Goal: Information Seeking & Learning: Compare options

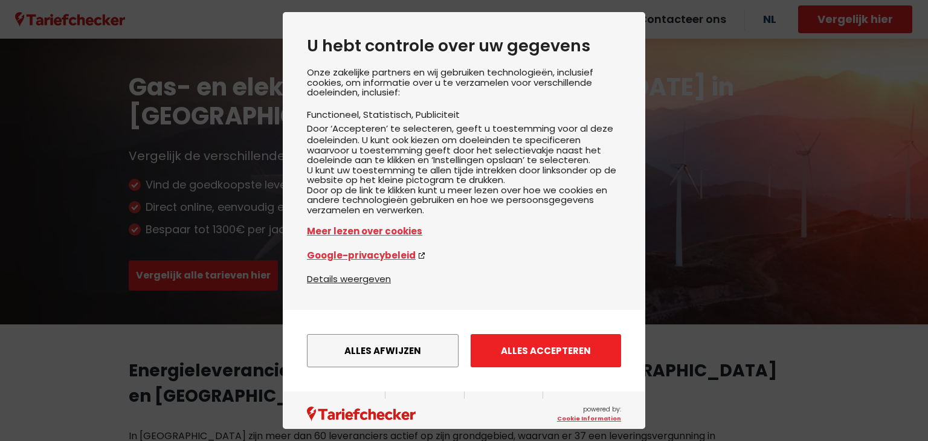
click at [535, 365] on button "Alles accepteren" at bounding box center [546, 350] width 150 height 33
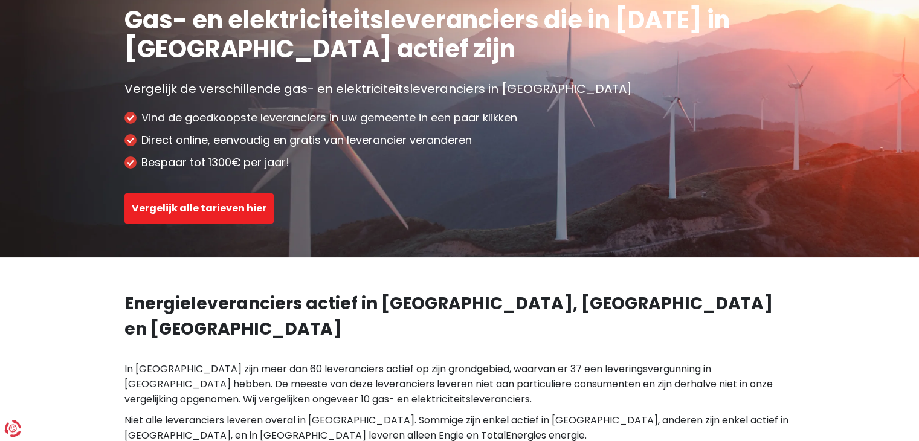
scroll to position [60, 0]
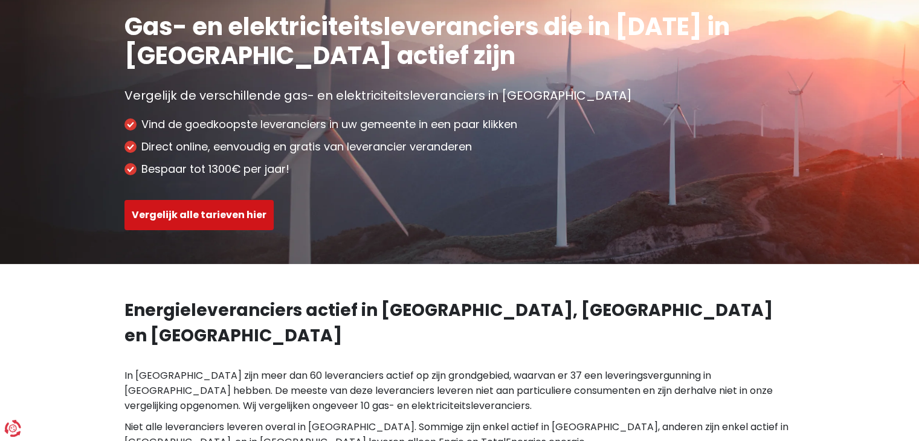
click at [230, 219] on button "Vergelijk alle tarieven hier" at bounding box center [198, 215] width 149 height 30
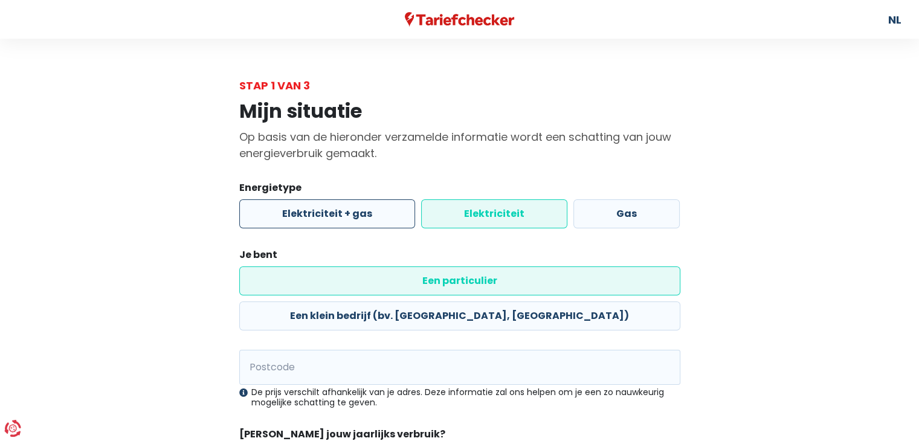
click at [366, 213] on label "Elektriciteit + gas" at bounding box center [327, 213] width 176 height 29
click at [366, 213] on input "Elektriciteit + gas" at bounding box center [327, 213] width 176 height 29
radio input "true"
radio input "false"
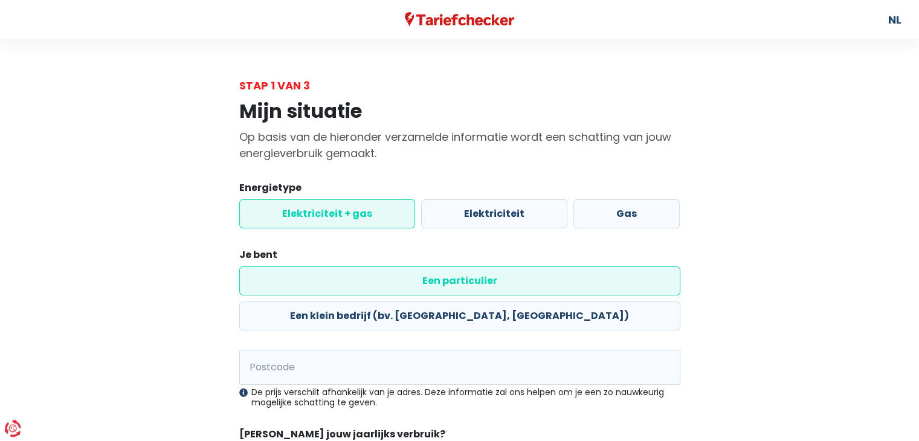
click at [158, 218] on div "Mijn situatie Op basis van de hieronder verzamelde informatie wordt een schatti…" at bounding box center [459, 312] width 689 height 436
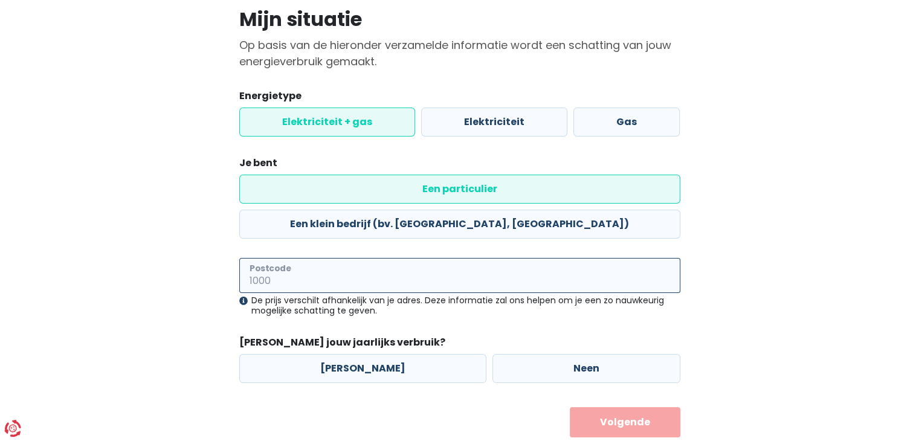
click at [333, 258] on input "Postcode" at bounding box center [459, 275] width 441 height 35
type input "2970"
click at [198, 239] on div "Mijn situatie Op basis van de hieronder verzamelde informatie wordt een schatti…" at bounding box center [459, 220] width 689 height 436
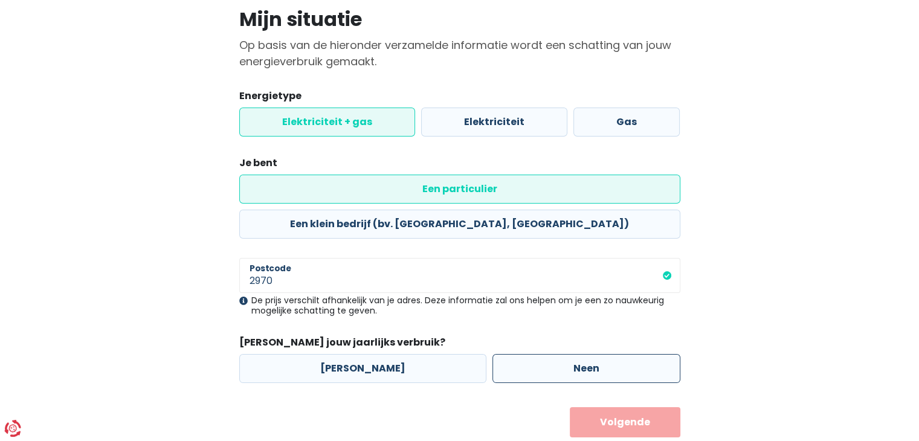
click at [492, 354] on label "Neen" at bounding box center [586, 368] width 188 height 29
click at [492, 354] on input "Neen" at bounding box center [586, 368] width 188 height 29
radio input "true"
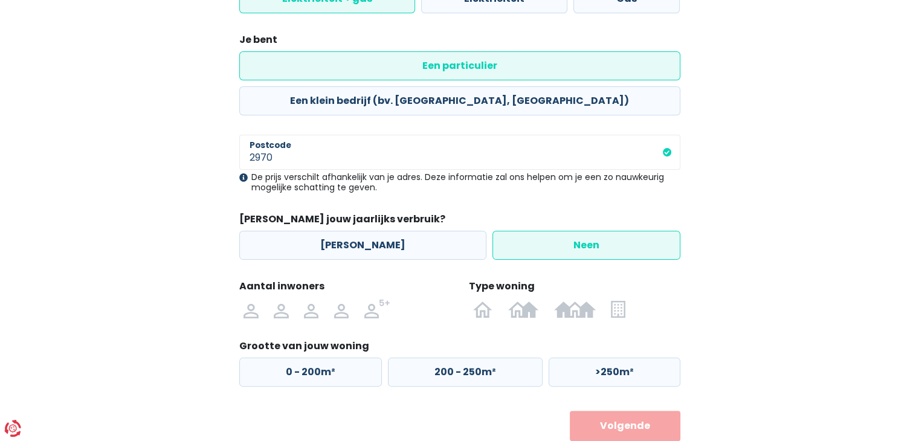
scroll to position [219, 0]
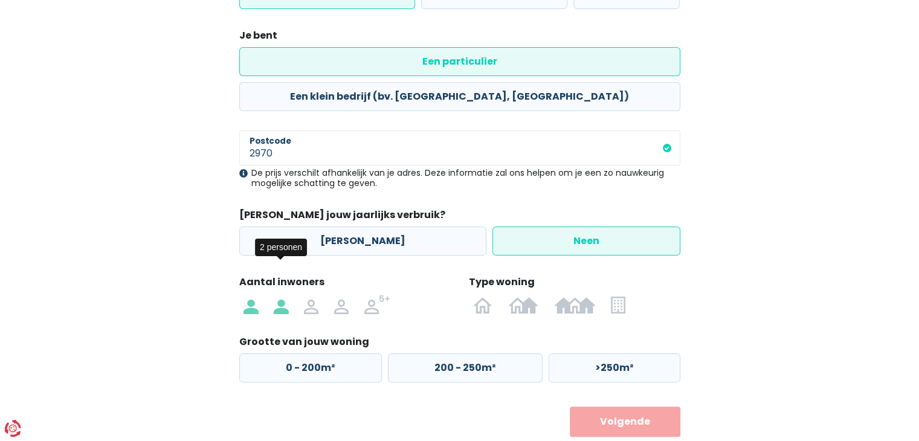
click at [279, 295] on img at bounding box center [281, 304] width 15 height 19
click at [279, 295] on input "radio" at bounding box center [281, 304] width 30 height 19
radio input "true"
click at [479, 295] on img at bounding box center [482, 304] width 19 height 19
click at [479, 295] on input "radio" at bounding box center [483, 304] width 35 height 19
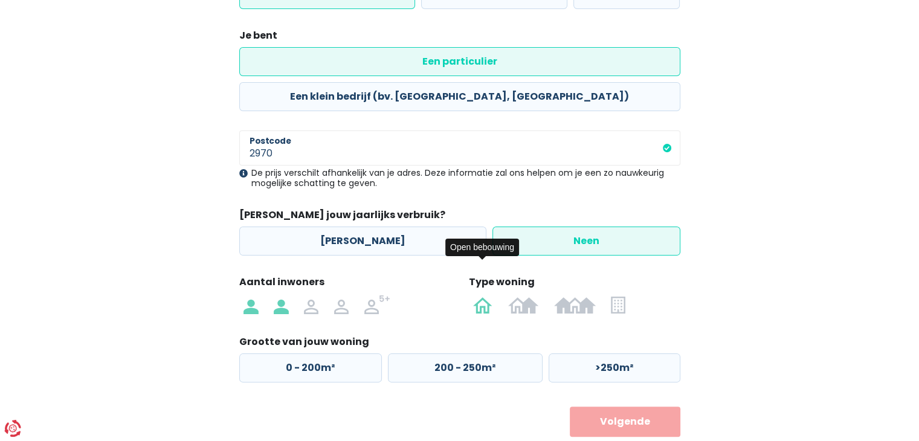
radio input "true"
click at [305, 353] on label "0 - 200m²" at bounding box center [310, 367] width 143 height 29
click at [305, 353] on input "0 - 200m²" at bounding box center [310, 367] width 143 height 29
radio input "true"
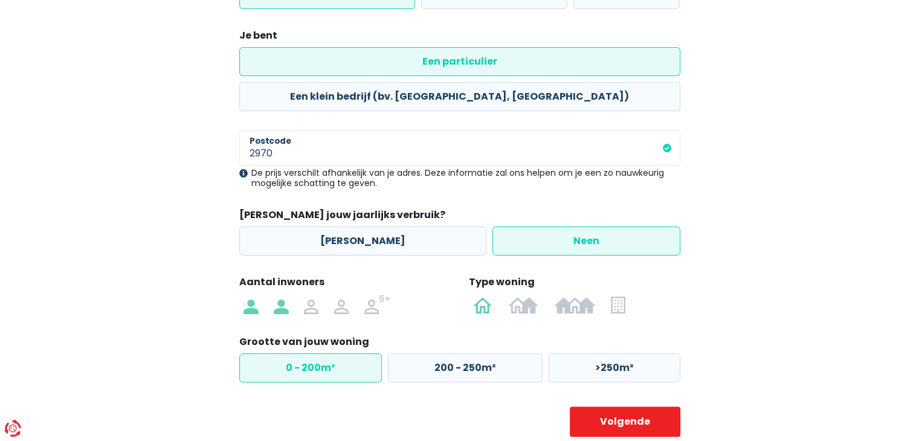
click at [436, 407] on div "Terug Volgende" at bounding box center [459, 422] width 441 height 30
click at [662, 407] on button "Volgende" at bounding box center [625, 422] width 111 height 30
select select
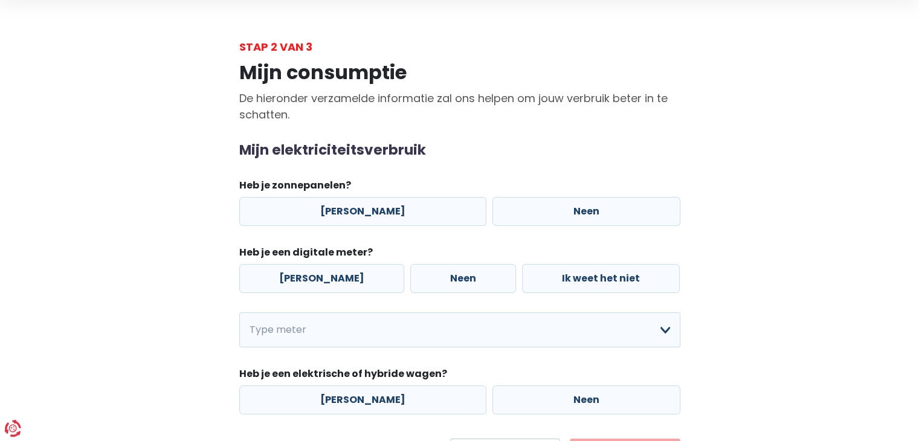
scroll to position [60, 0]
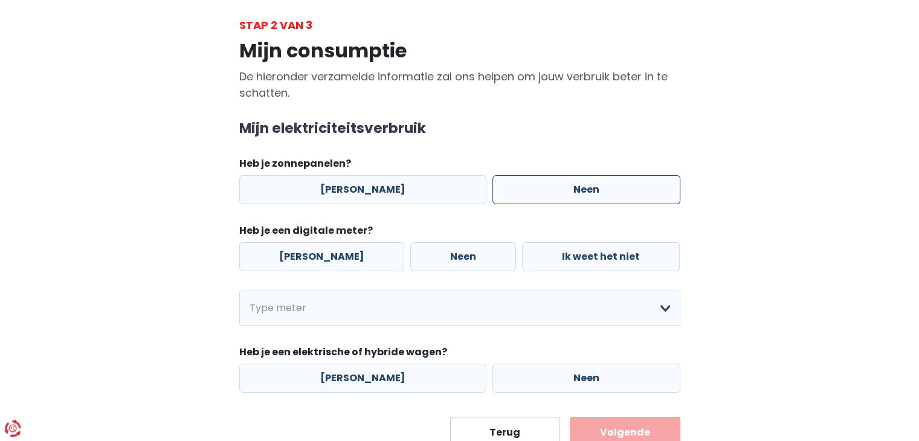
click at [544, 196] on label "Neen" at bounding box center [586, 189] width 188 height 29
click at [544, 196] on input "Neen" at bounding box center [586, 189] width 188 height 29
radio input "true"
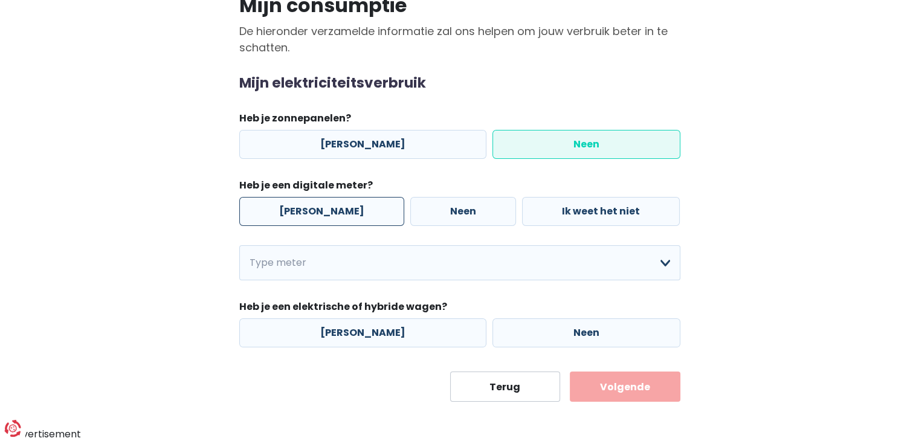
click at [288, 212] on label "[PERSON_NAME]" at bounding box center [321, 211] width 165 height 29
click at [288, 212] on input "[PERSON_NAME]" at bounding box center [321, 211] width 165 height 29
radio input "true"
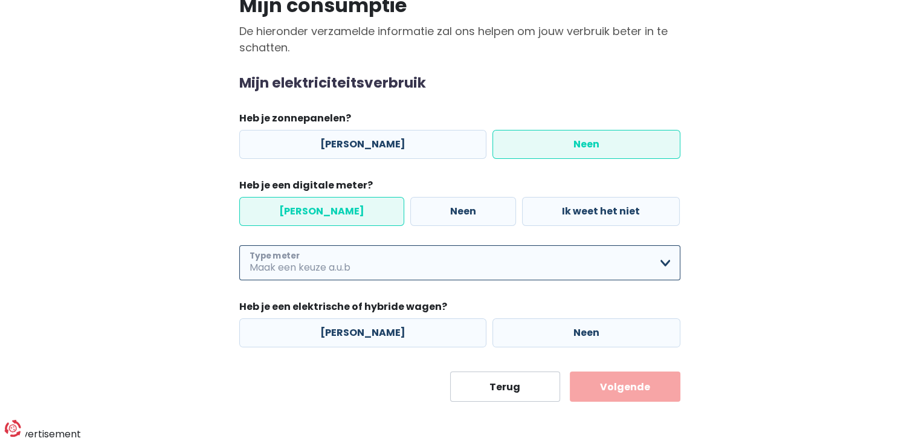
click at [344, 271] on select "Enkelvoudig Tweevoudig Enkelvoudig + uitsluitend nachttarief Tweevoudig + uitsl…" at bounding box center [459, 262] width 441 height 35
click at [336, 262] on select "Enkelvoudig Tweevoudig Enkelvoudig + uitsluitend nachttarief Tweevoudig + uitsl…" at bounding box center [459, 262] width 441 height 35
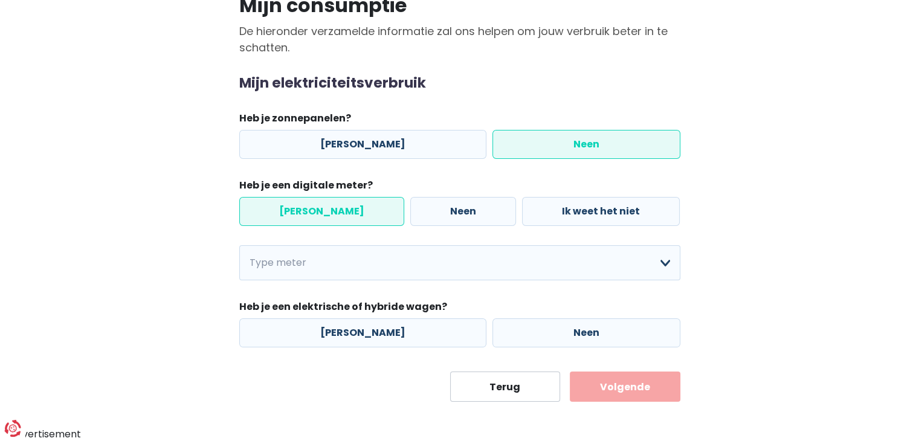
click at [122, 226] on div "Mijn consumptie De hieronder verzamelde informatie zal ons helpen om jouw verbr…" at bounding box center [459, 195] width 689 height 414
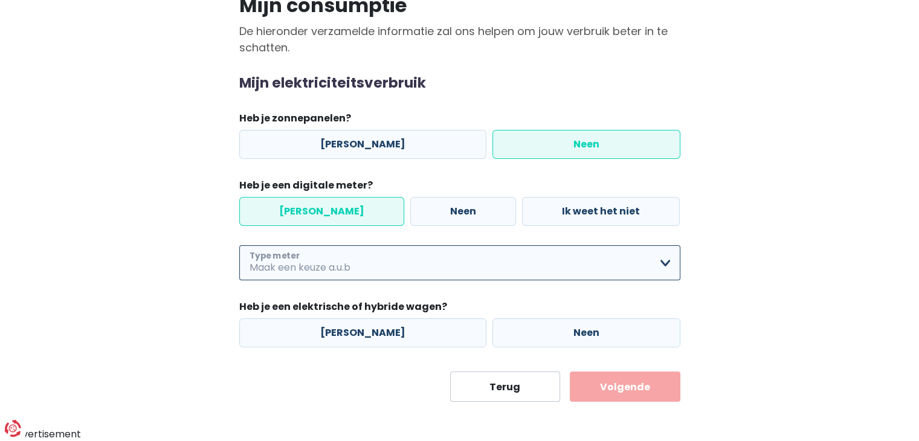
click at [337, 258] on select "Enkelvoudig Tweevoudig Enkelvoudig + uitsluitend nachttarief Tweevoudig + uitsl…" at bounding box center [459, 262] width 441 height 35
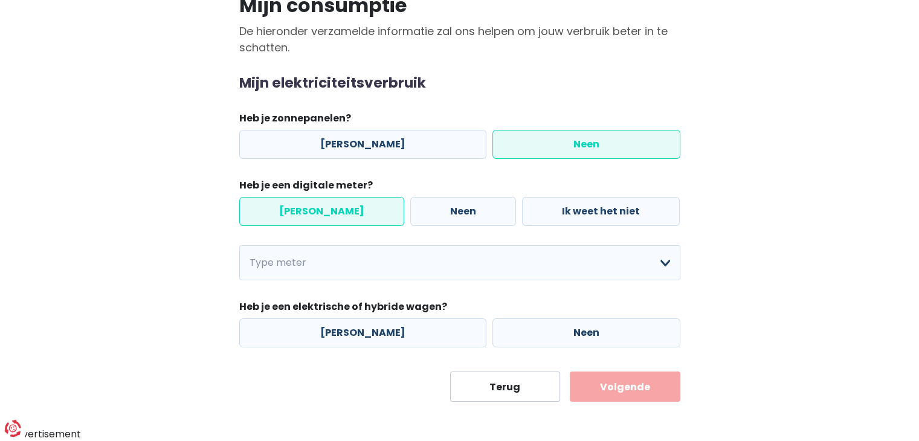
click at [158, 238] on div "Mijn consumptie De hieronder verzamelde informatie zal ons helpen om jouw verbr…" at bounding box center [459, 195] width 689 height 414
click at [515, 327] on label "Neen" at bounding box center [586, 332] width 188 height 29
click at [515, 327] on input "Neen" at bounding box center [586, 332] width 188 height 29
radio input "true"
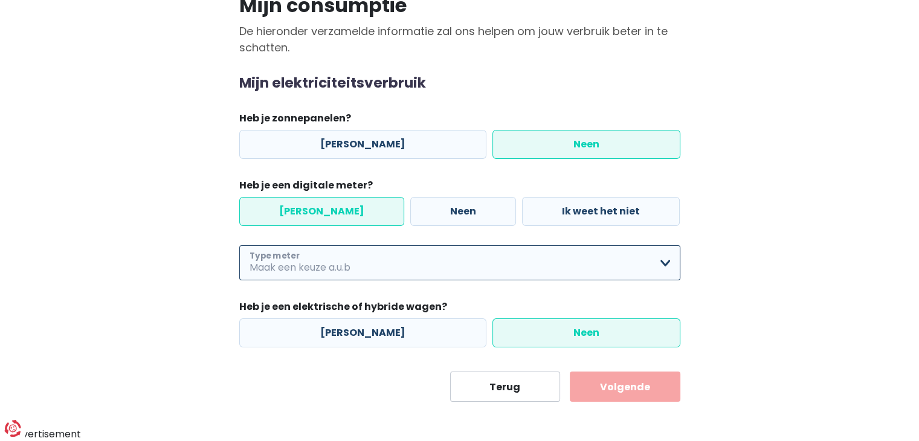
click at [372, 270] on select "Enkelvoudig Tweevoudig Enkelvoudig + uitsluitend nachttarief Tweevoudig + uitsl…" at bounding box center [459, 262] width 441 height 35
click at [372, 253] on select "Enkelvoudig Tweevoudig Enkelvoudig + uitsluitend nachttarief Tweevoudig + uitsl…" at bounding box center [459, 262] width 441 height 35
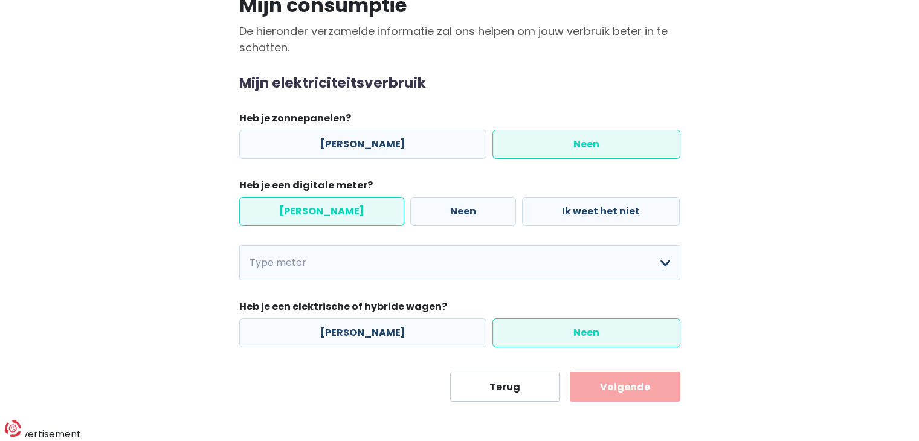
drag, startPoint x: 196, startPoint y: 266, endPoint x: 215, endPoint y: 265, distance: 19.4
click at [196, 266] on div "Mijn consumptie De hieronder verzamelde informatie zal ons helpen om jouw verbr…" at bounding box center [459, 195] width 689 height 414
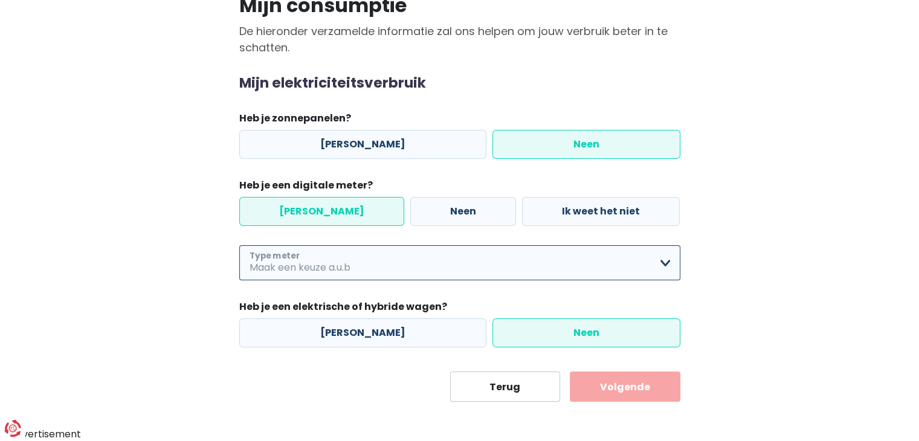
click at [326, 259] on select "Enkelvoudig Tweevoudig Enkelvoudig + uitsluitend nachttarief Tweevoudig + uitsl…" at bounding box center [459, 262] width 441 height 35
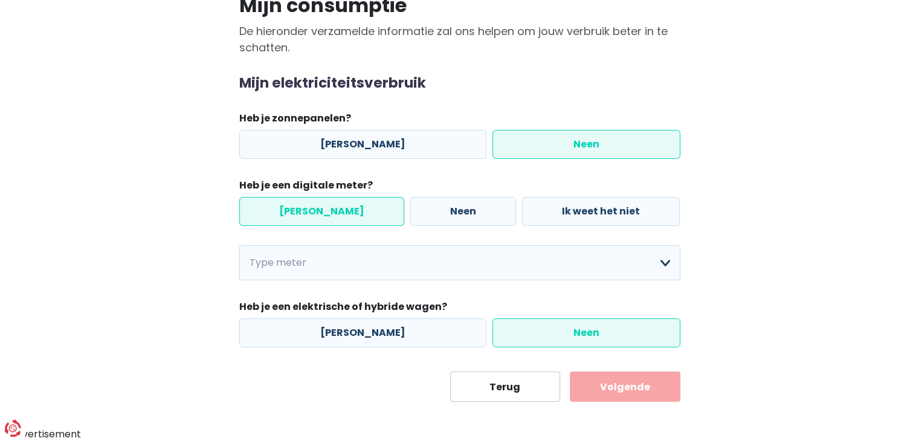
drag, startPoint x: 793, startPoint y: 286, endPoint x: 773, endPoint y: 260, distance: 33.2
click at [793, 286] on div "Mijn consumptie De hieronder verzamelde informatie zal ons helpen om jouw verbr…" at bounding box center [459, 195] width 689 height 414
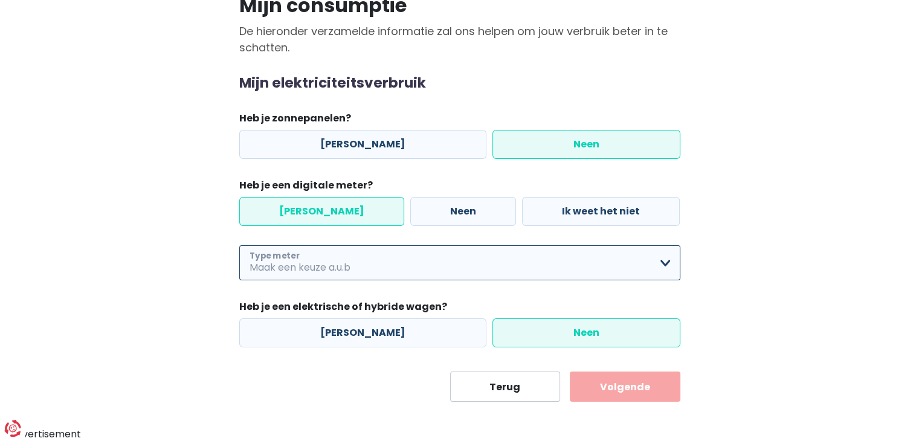
click at [276, 266] on select "Enkelvoudig Tweevoudig Enkelvoudig + uitsluitend nachttarief Tweevoudig + uitsl…" at bounding box center [459, 262] width 441 height 35
click at [658, 266] on select "Enkelvoudig Tweevoudig Enkelvoudig + uitsluitend nachttarief Tweevoudig + uitsl…" at bounding box center [459, 262] width 441 height 35
click at [364, 256] on select "Enkelvoudig Tweevoudig Enkelvoudig + uitsluitend nachttarief Tweevoudig + uitsl…" at bounding box center [459, 262] width 441 height 35
select select "day_night_bi_hourly"
click at [239, 245] on select "Enkelvoudig Tweevoudig Enkelvoudig + uitsluitend nachttarief Tweevoudig + uitsl…" at bounding box center [459, 262] width 441 height 35
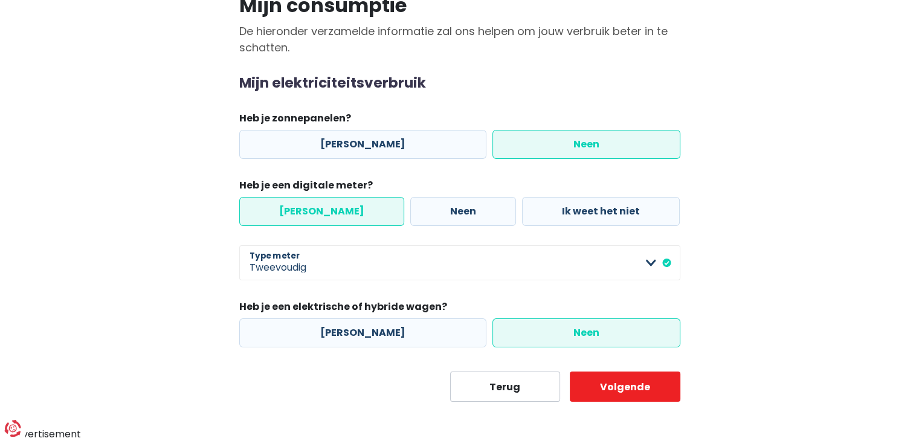
click at [162, 292] on div "Mijn consumptie De hieronder verzamelde informatie zal ons helpen om jouw verbr…" at bounding box center [459, 195] width 689 height 414
click at [184, 285] on div "Mijn consumptie De hieronder verzamelde informatie zal ons helpen om jouw verbr…" at bounding box center [459, 195] width 689 height 414
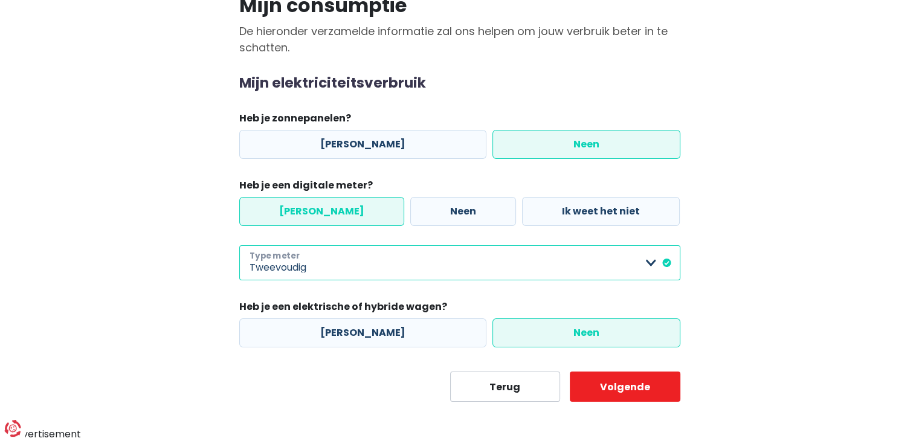
click at [286, 260] on select "Enkelvoudig Tweevoudig Enkelvoudig + uitsluitend nachttarief Tweevoudig + uitsl…" at bounding box center [459, 262] width 441 height 35
click at [301, 271] on select "Enkelvoudig Tweevoudig Enkelvoudig + uitsluitend nachttarief Tweevoudig + uitsl…" at bounding box center [459, 262] width 441 height 35
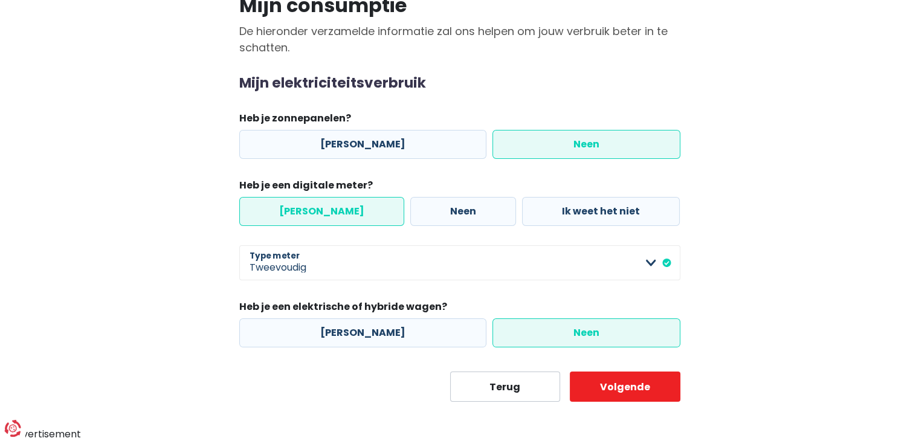
click at [109, 271] on main "Stap 2 van 3 Mijn consumptie De hieronder verzamelde informatie zal ons helpen …" at bounding box center [459, 187] width 919 height 430
click at [620, 391] on button "Volgende" at bounding box center [625, 387] width 111 height 30
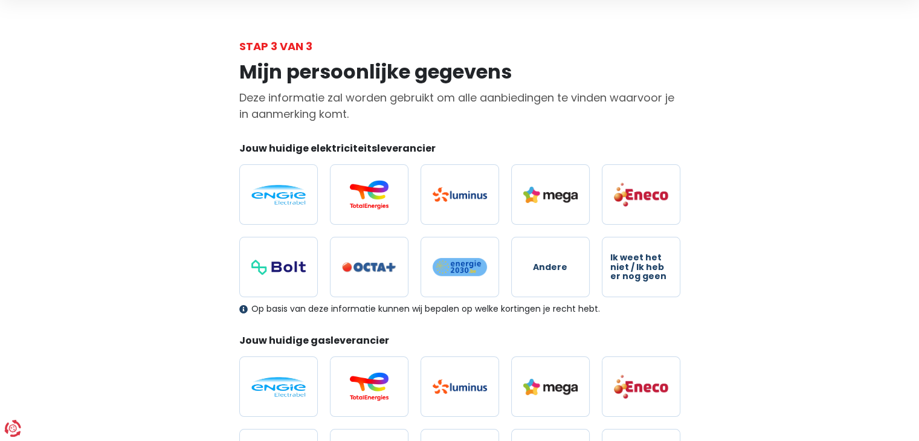
scroll to position [60, 0]
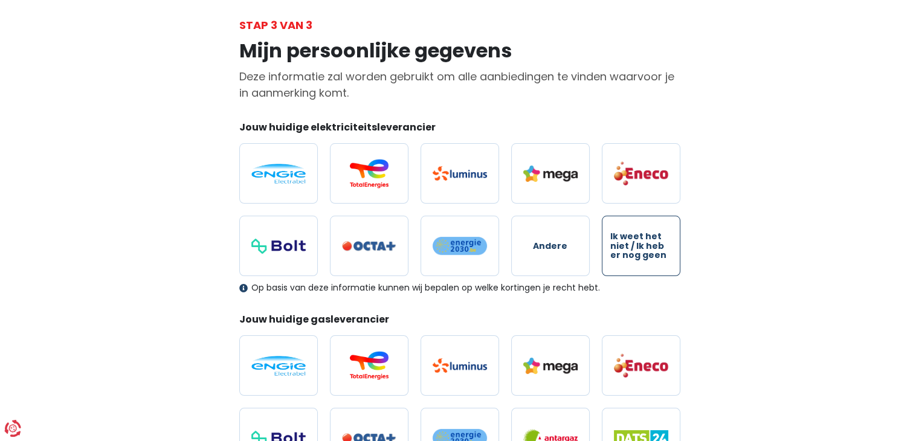
click at [655, 250] on span "Ik weet het niet / Ik heb er nog geen" at bounding box center [641, 246] width 62 height 28
click at [655, 250] on input "Ik weet het niet / Ik heb er nog geen" at bounding box center [641, 246] width 79 height 60
radio input "true"
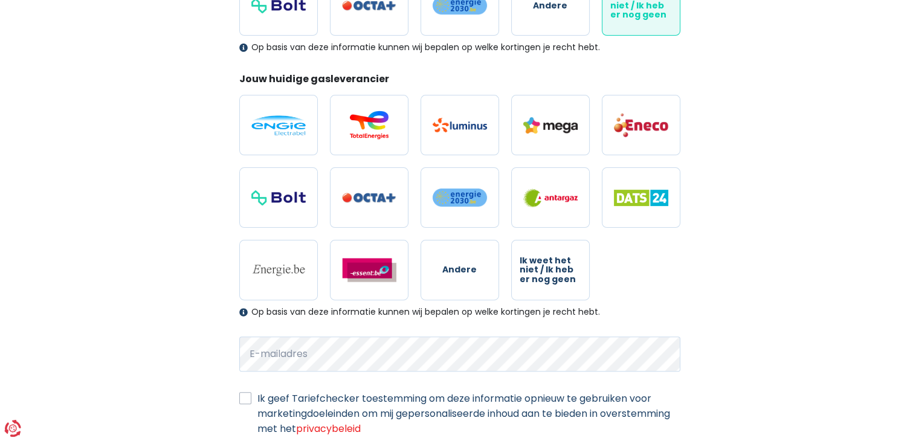
scroll to position [302, 0]
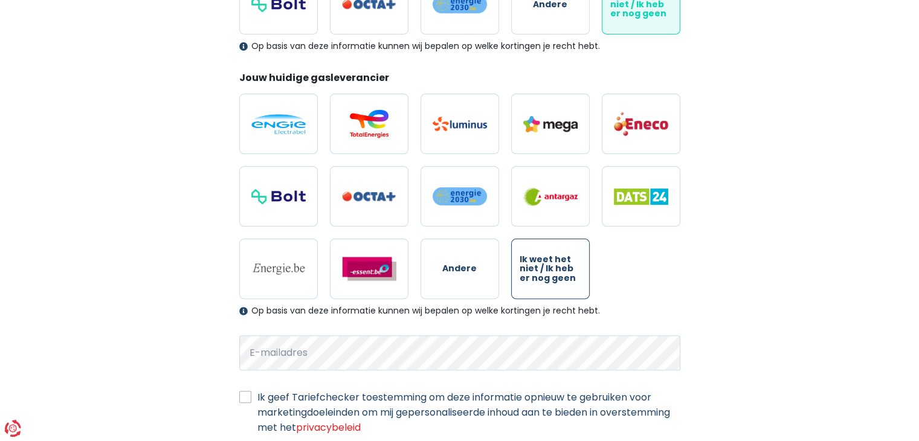
click at [570, 281] on span "Ik weet het niet / Ik heb er nog geen" at bounding box center [551, 269] width 62 height 28
click at [570, 281] on input "Ik weet het niet / Ik heb er nog geen" at bounding box center [550, 269] width 79 height 60
radio input "true"
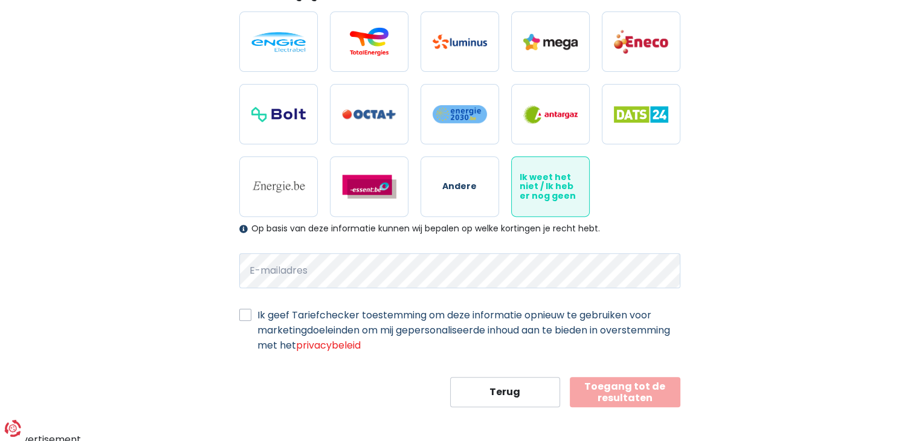
scroll to position [388, 0]
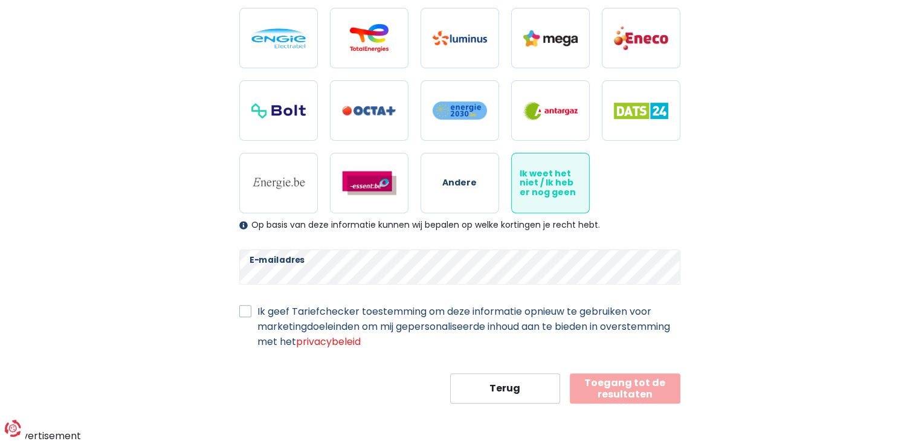
click at [169, 283] on div "Mijn persoonlijke gegevens Deze informatie zal worden gebruikt om alle aanbiedi…" at bounding box center [459, 55] width 689 height 698
click at [645, 384] on button "Toegang tot de resultaten" at bounding box center [625, 388] width 111 height 30
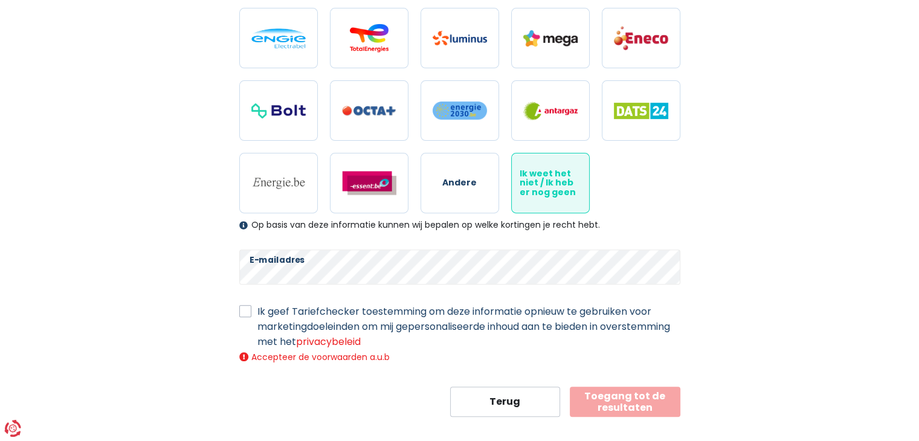
scroll to position [401, 0]
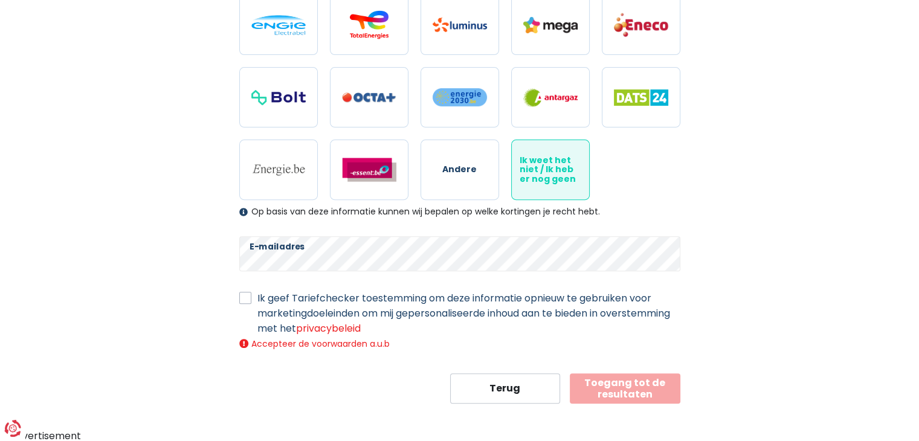
click at [257, 303] on label "Ik geef Tariefchecker toestemming om deze informatie opnieuw te gebruiken voor …" at bounding box center [468, 313] width 423 height 45
click at [245, 303] on input "Ik geef Tariefchecker toestemming om deze informatie opnieuw te gebruiken voor …" at bounding box center [245, 297] width 12 height 12
checkbox input "true"
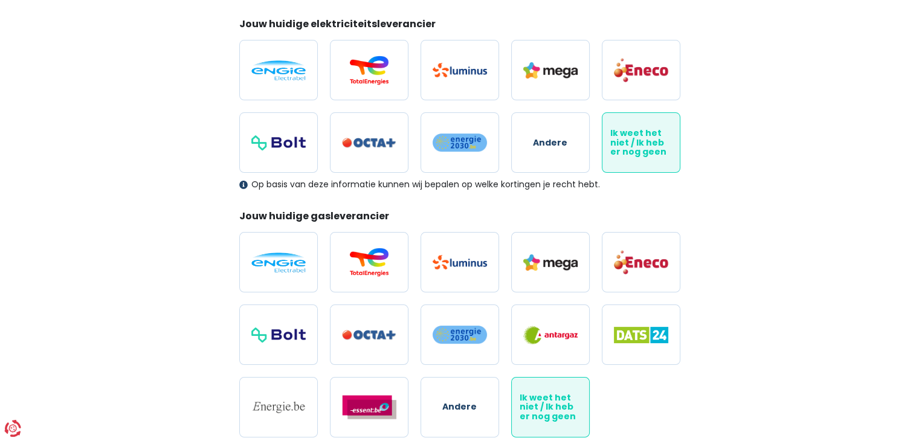
scroll to position [388, 0]
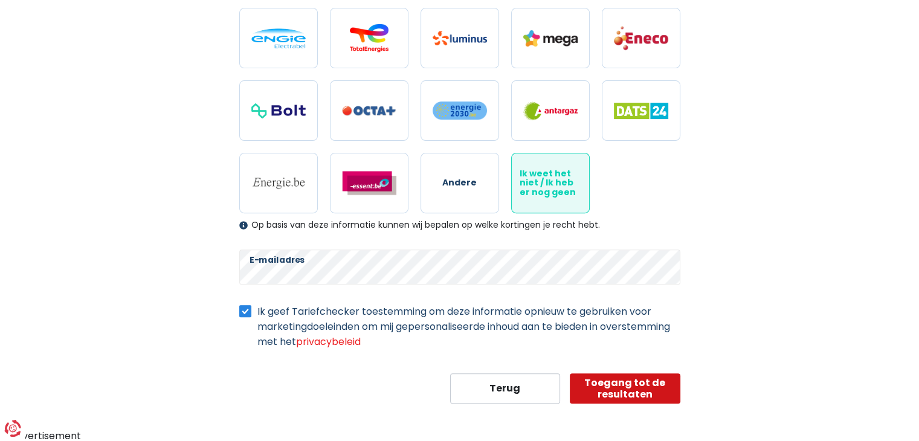
click at [602, 380] on button "Toegang tot de resultaten" at bounding box center [625, 388] width 111 height 30
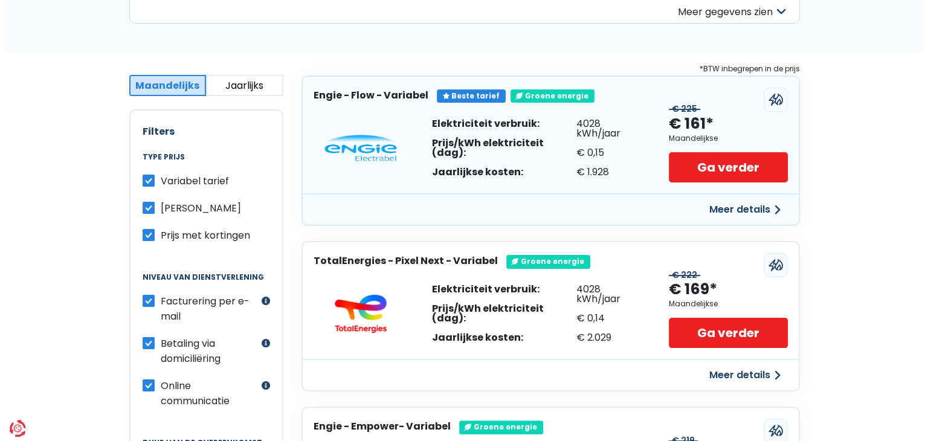
scroll to position [242, 0]
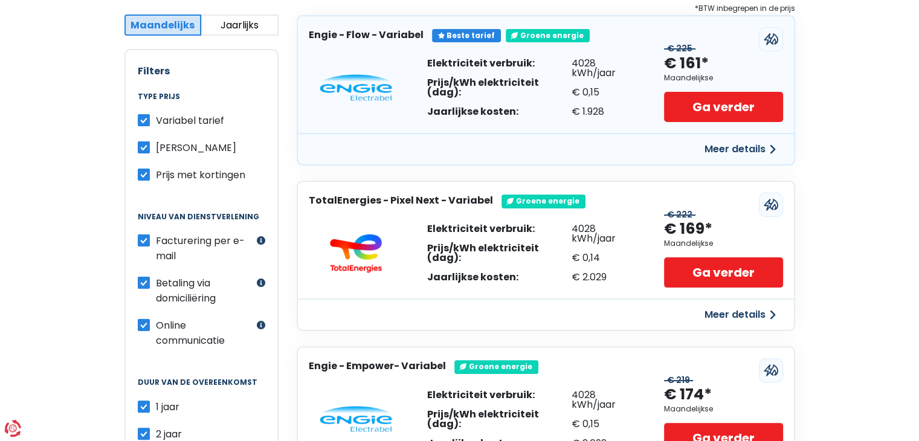
click at [755, 147] on button "Meer details" at bounding box center [740, 149] width 86 height 22
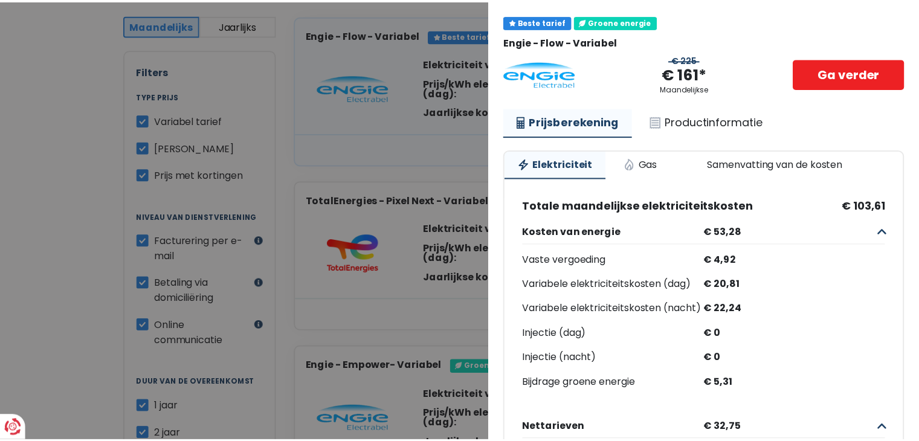
scroll to position [60, 0]
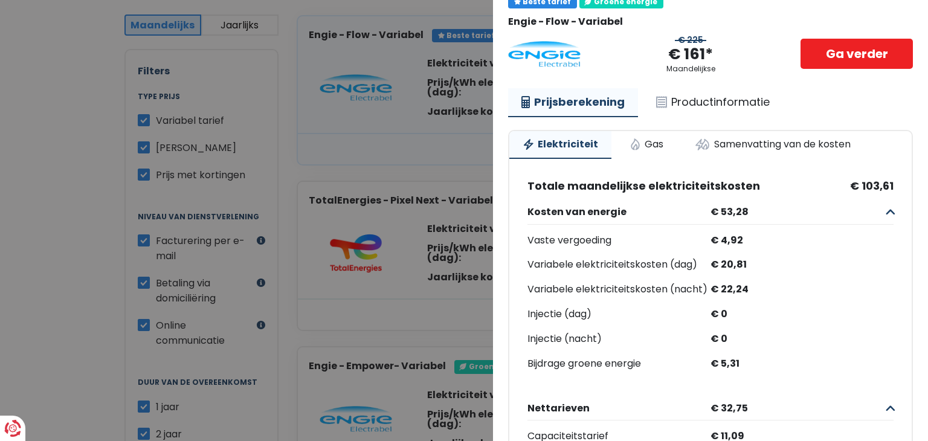
click at [467, 154] on Variabel "Plus de détails - Engie × Beste tarief Groene energie Engie - Flow - [GEOGRAPHI…" at bounding box center [464, 220] width 928 height 441
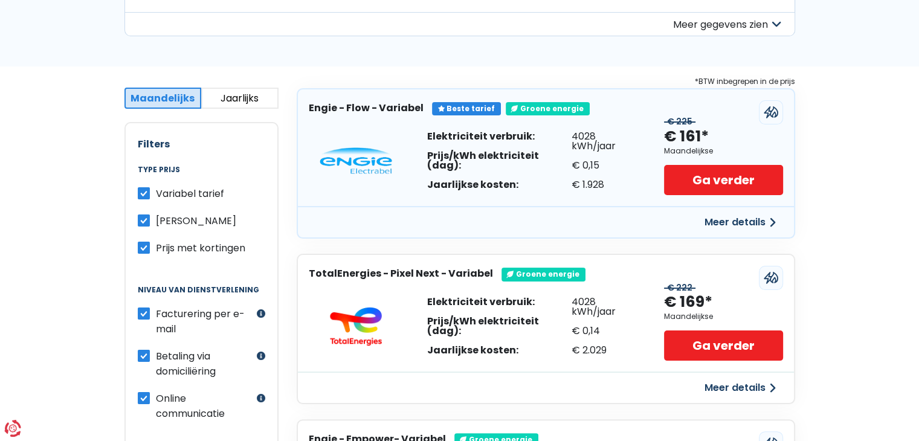
scroll to position [242, 0]
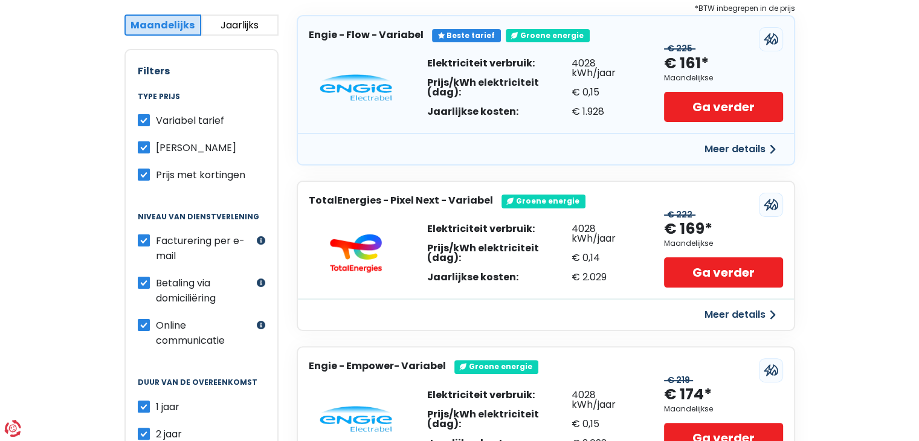
click at [244, 24] on button "Jaarlijks" at bounding box center [239, 25] width 77 height 21
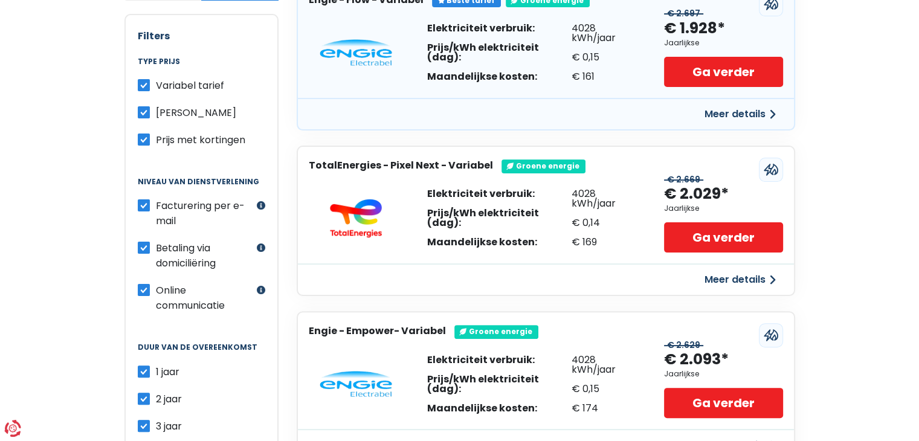
scroll to position [121, 0]
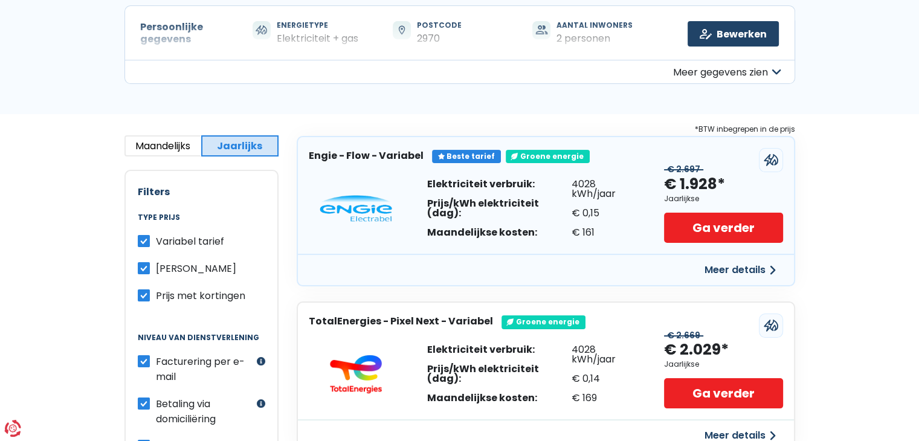
click at [160, 150] on button "Maandelijks" at bounding box center [162, 145] width 77 height 21
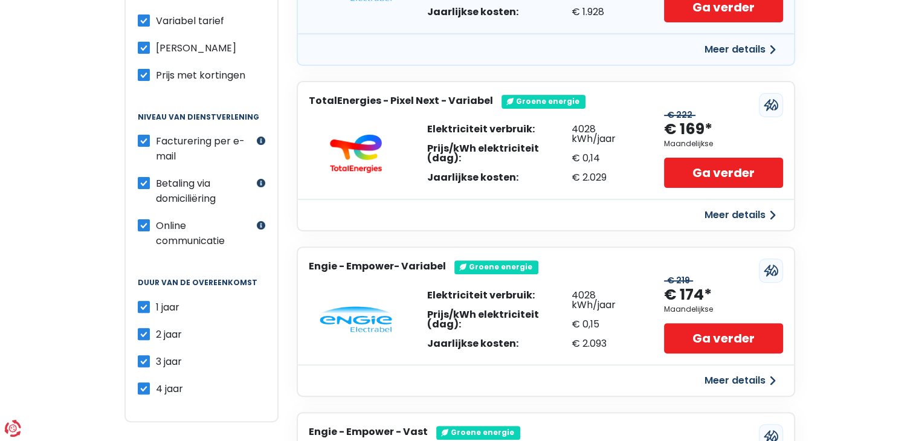
scroll to position [181, 0]
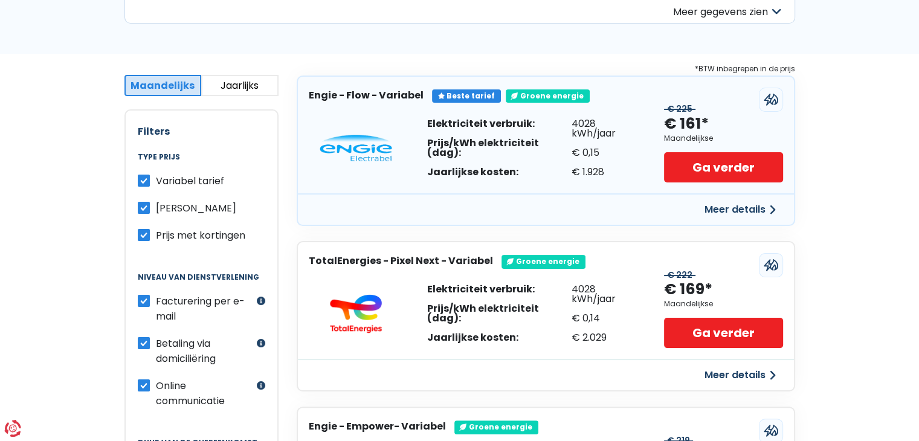
click at [256, 82] on button "Jaarlijks" at bounding box center [239, 85] width 77 height 21
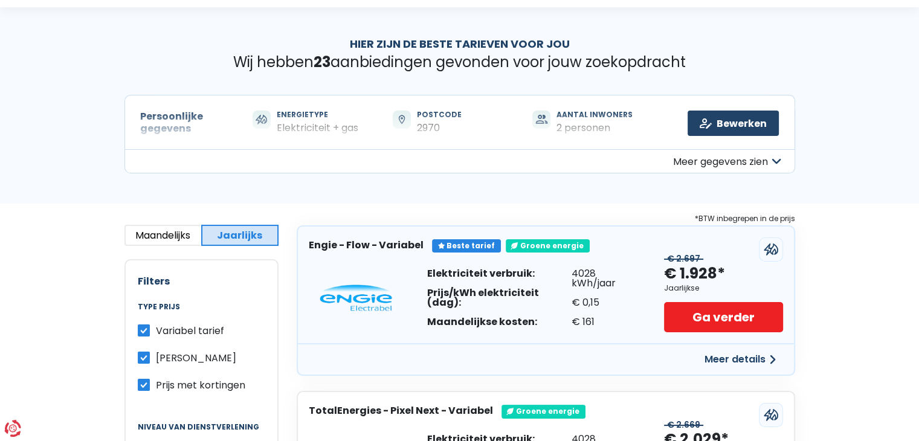
scroll to position [0, 0]
